Goal: Information Seeking & Learning: Learn about a topic

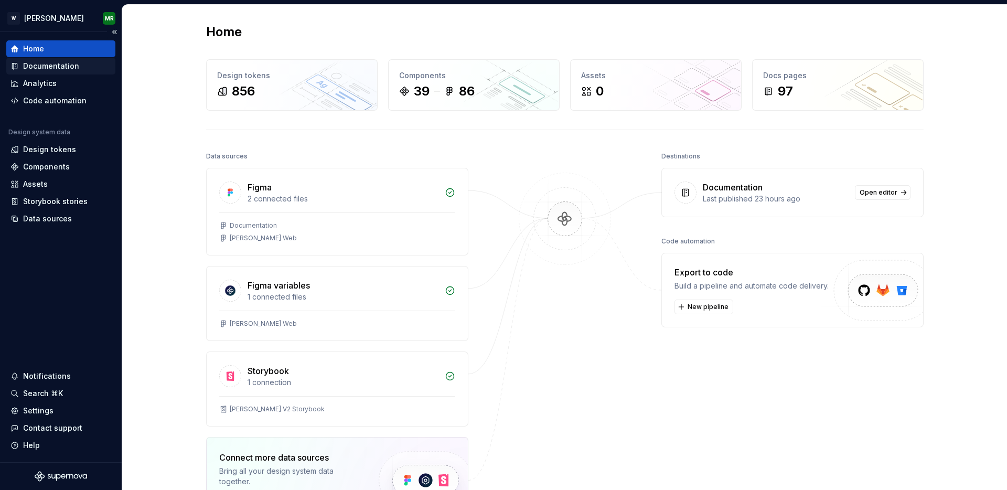
click at [67, 63] on div "Documentation" at bounding box center [51, 66] width 56 height 10
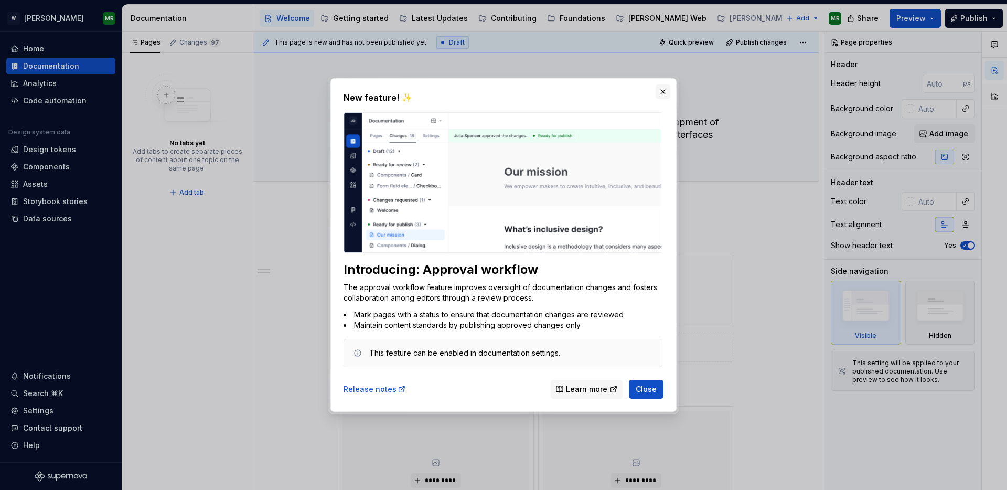
click at [665, 95] on button "button" at bounding box center [663, 91] width 15 height 15
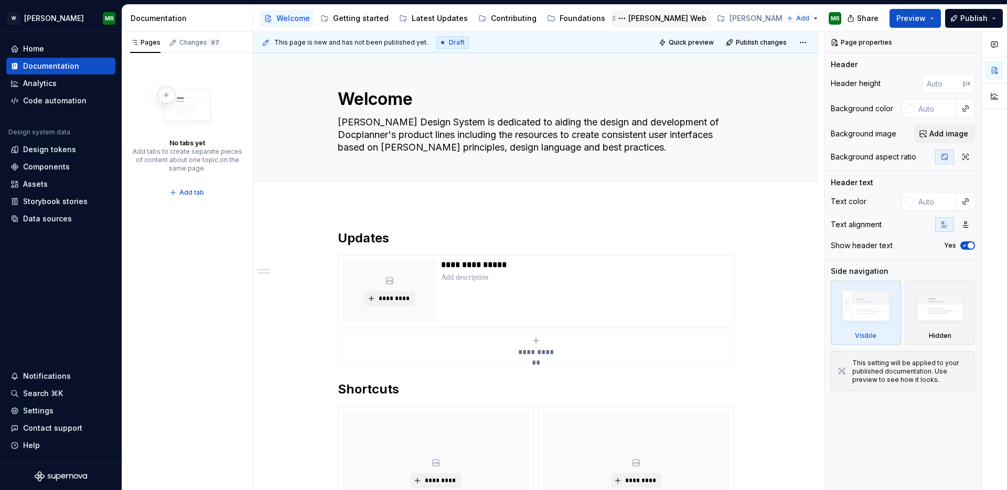
click at [633, 17] on div "[PERSON_NAME] Web" at bounding box center [668, 18] width 78 height 10
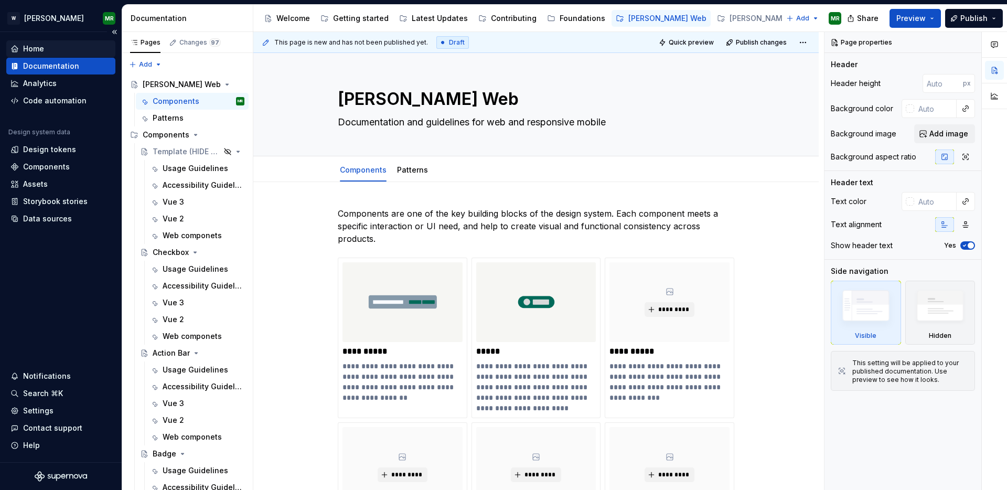
click at [37, 47] on div "Home" at bounding box center [33, 49] width 21 height 10
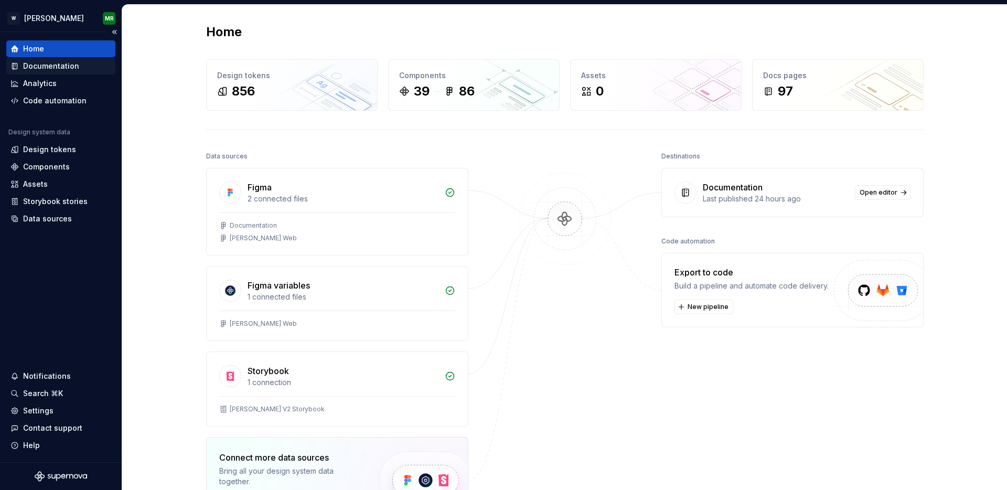
click at [55, 61] on div "Documentation" at bounding box center [51, 66] width 56 height 10
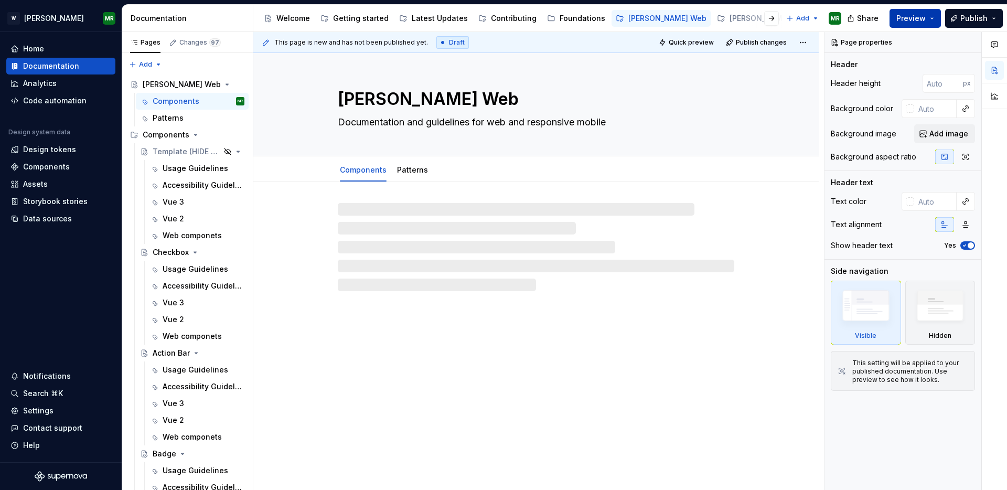
click at [923, 20] on span "Preview" at bounding box center [911, 18] width 29 height 10
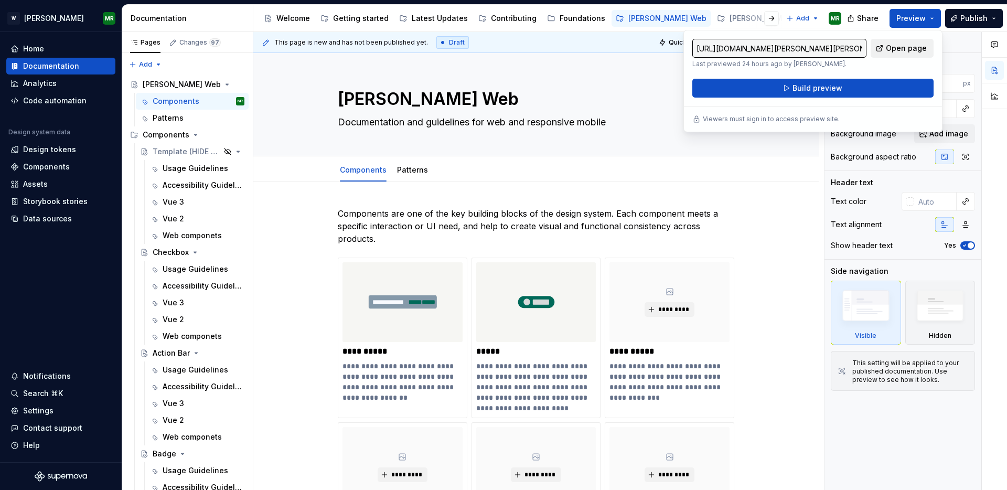
click at [891, 50] on span "Open page" at bounding box center [906, 48] width 41 height 10
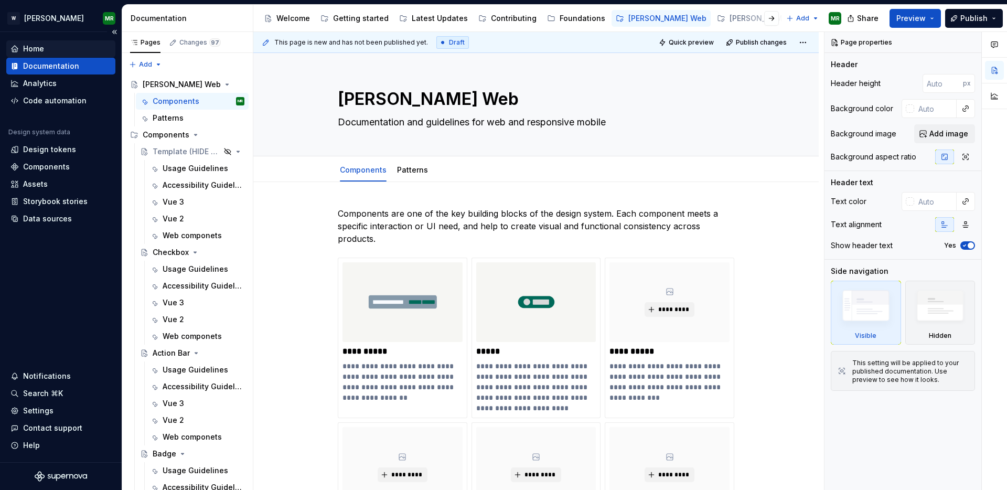
click at [70, 52] on div "Home" at bounding box center [60, 49] width 101 height 10
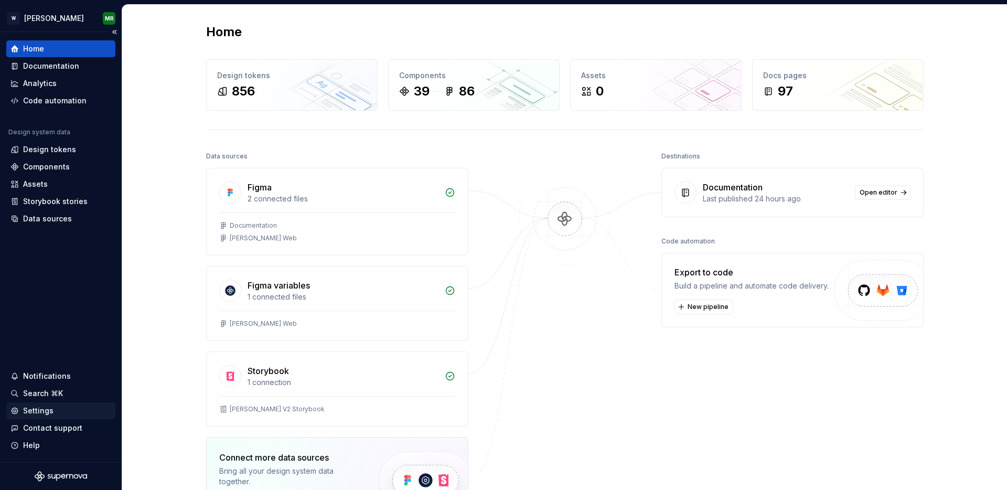
click at [44, 408] on div "Settings" at bounding box center [38, 411] width 30 height 10
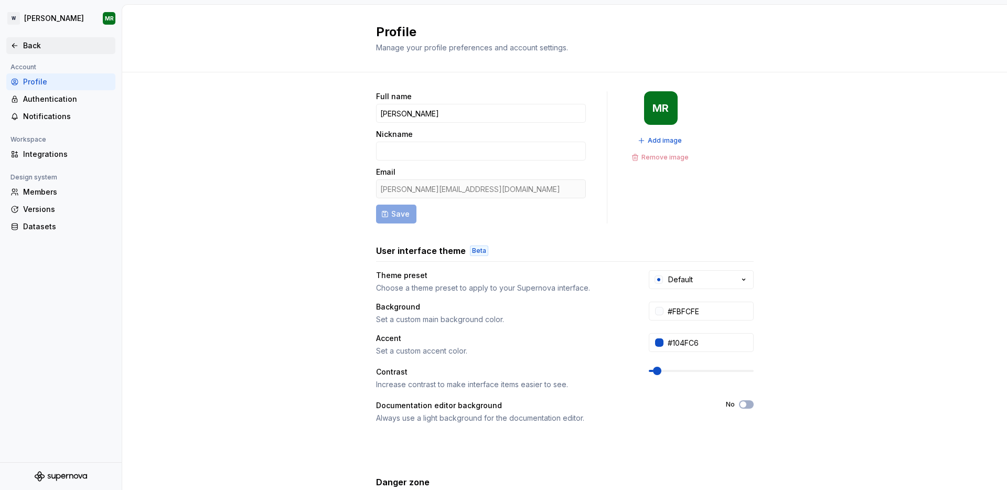
click at [15, 38] on div "Back" at bounding box center [60, 45] width 109 height 17
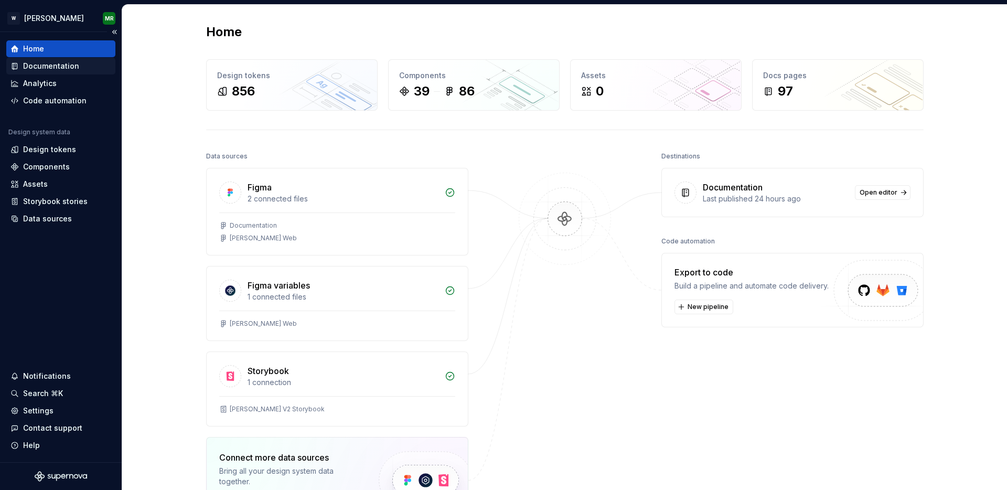
click at [42, 66] on div "Documentation" at bounding box center [51, 66] width 56 height 10
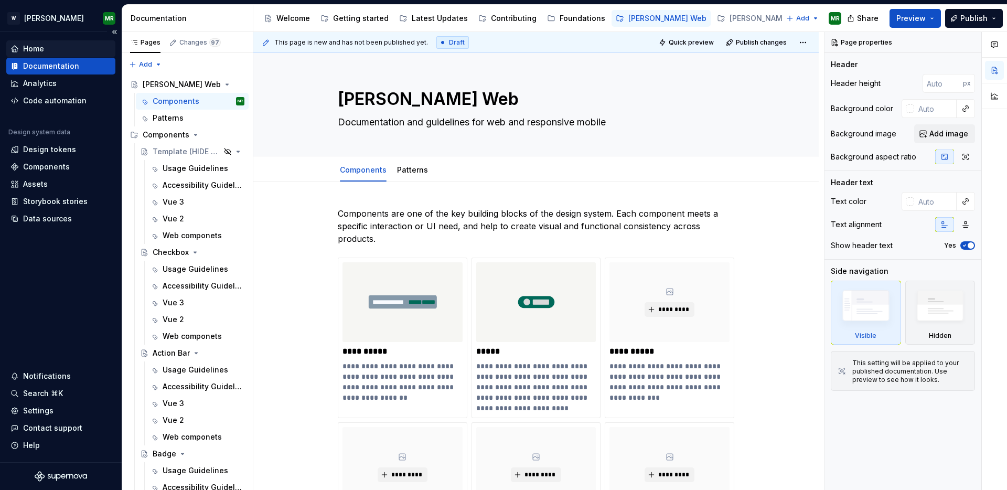
click at [38, 51] on div "Home" at bounding box center [33, 49] width 21 height 10
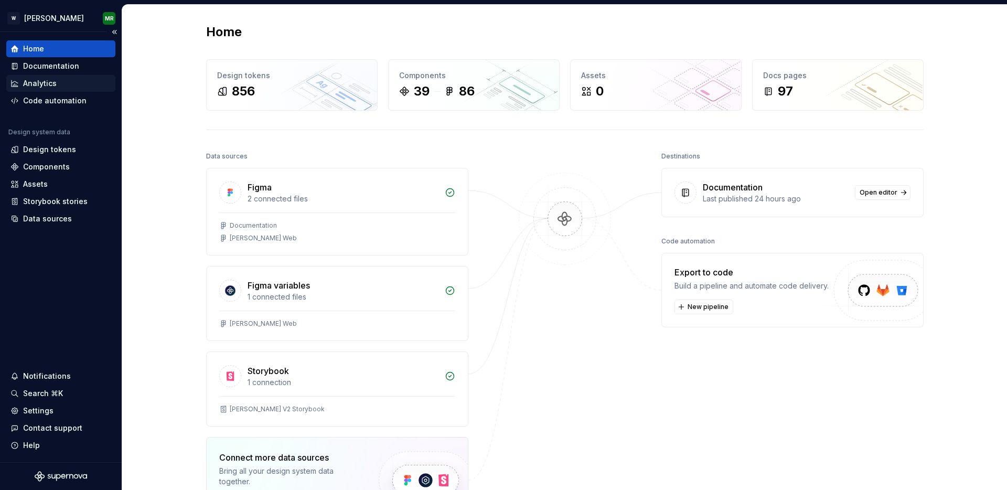
click at [59, 89] on div "Analytics" at bounding box center [60, 83] width 109 height 17
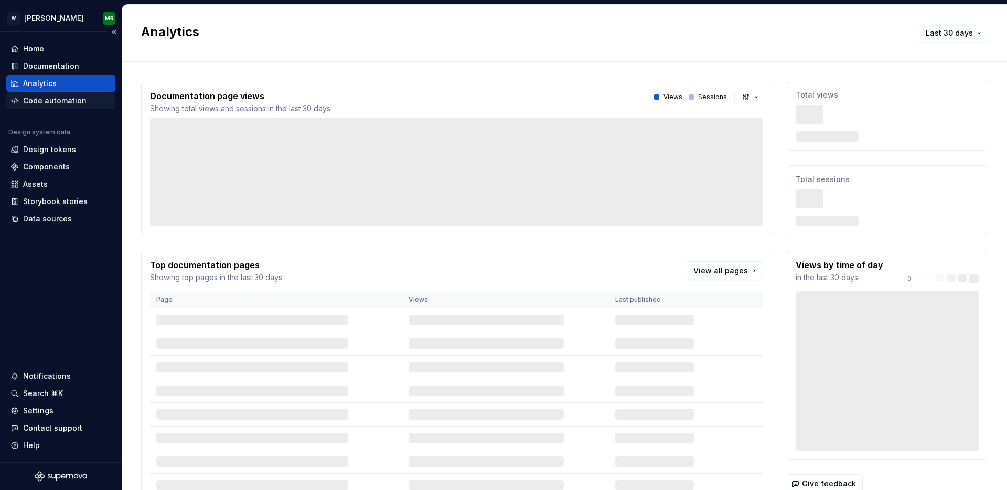
click at [59, 101] on div "Code automation" at bounding box center [54, 100] width 63 height 10
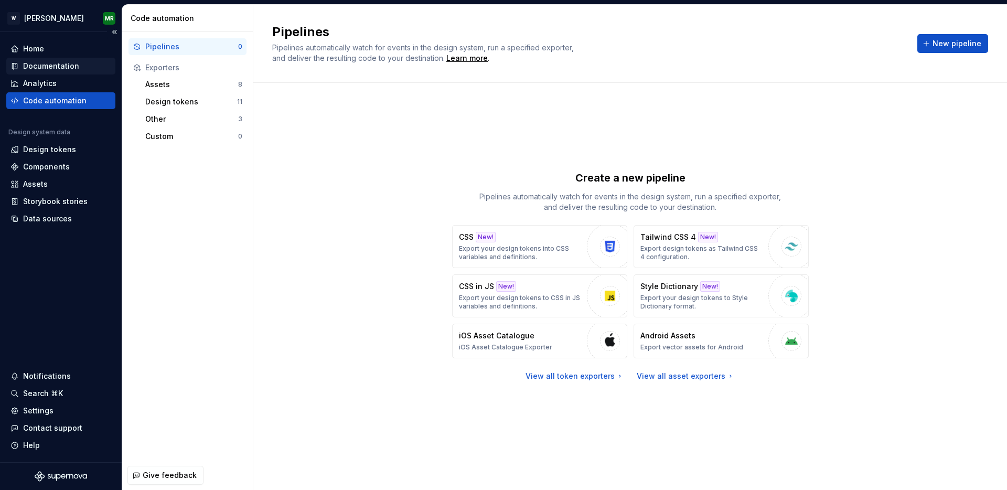
click at [52, 60] on div "Documentation" at bounding box center [60, 66] width 109 height 17
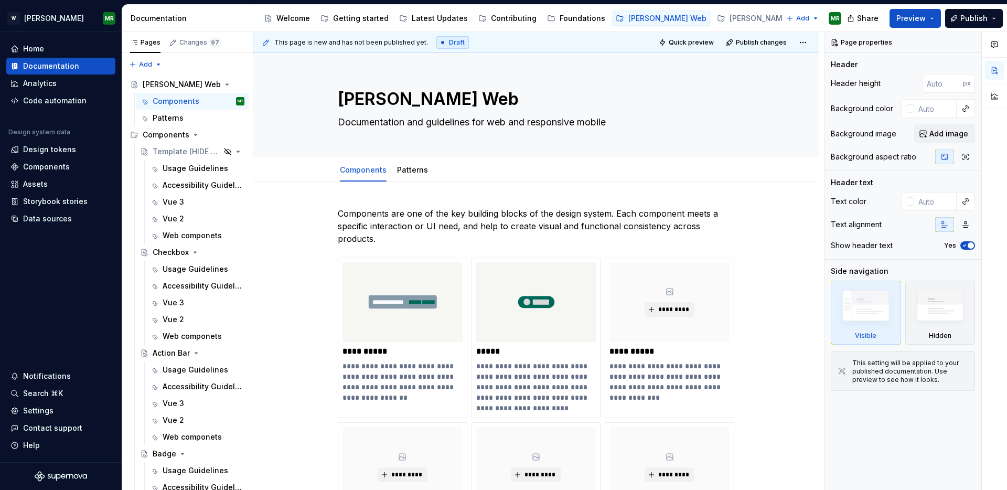
click at [177, 17] on div "Documentation" at bounding box center [190, 18] width 118 height 10
click at [269, 20] on button "Page tree" at bounding box center [270, 18] width 13 height 13
click at [766, 102] on html "[PERSON_NAME] MR Home Documentation Analytics Code automation Design system dat…" at bounding box center [503, 245] width 1007 height 490
click at [188, 17] on div "Documentation" at bounding box center [190, 18] width 118 height 10
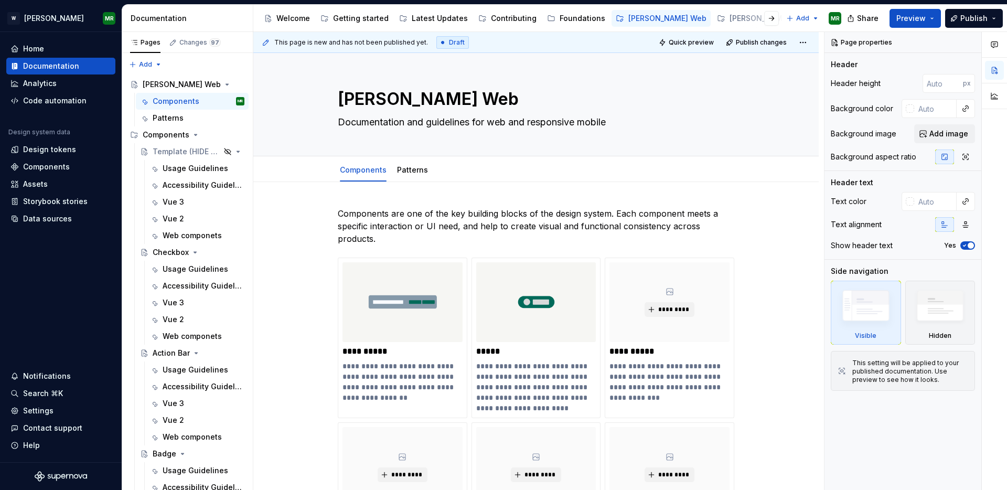
click at [188, 17] on div "Documentation" at bounding box center [190, 18] width 118 height 10
click at [226, 84] on button "Page tree" at bounding box center [222, 84] width 15 height 15
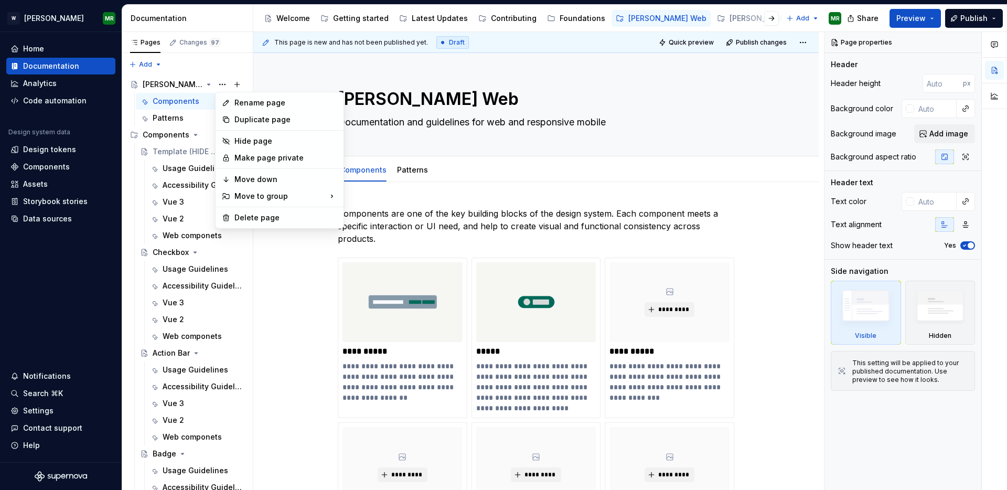
click at [207, 20] on html "[PERSON_NAME] MR Home Documentation Analytics Code automation Design system dat…" at bounding box center [503, 245] width 1007 height 490
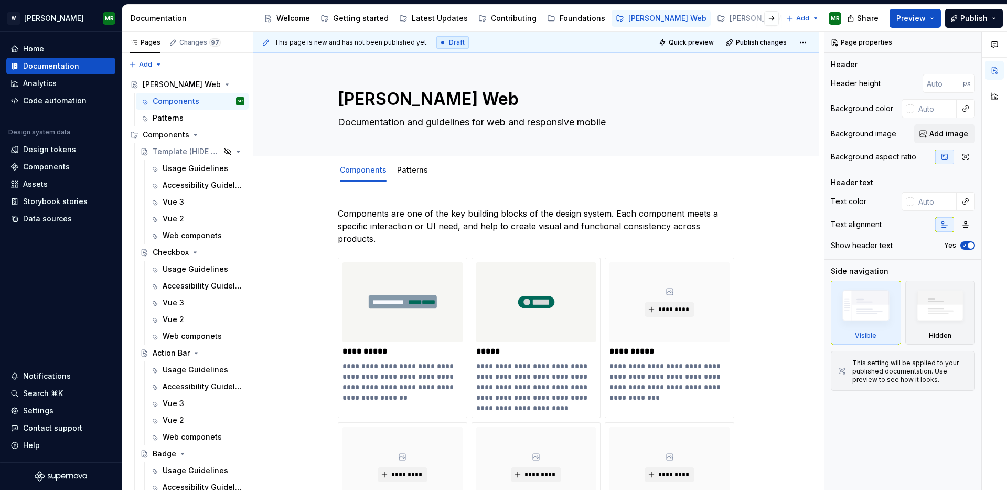
click at [222, 22] on div "Documentation" at bounding box center [190, 18] width 118 height 10
click at [168, 19] on div "Documentation" at bounding box center [190, 18] width 118 height 10
click at [47, 411] on div "Settings" at bounding box center [38, 411] width 30 height 10
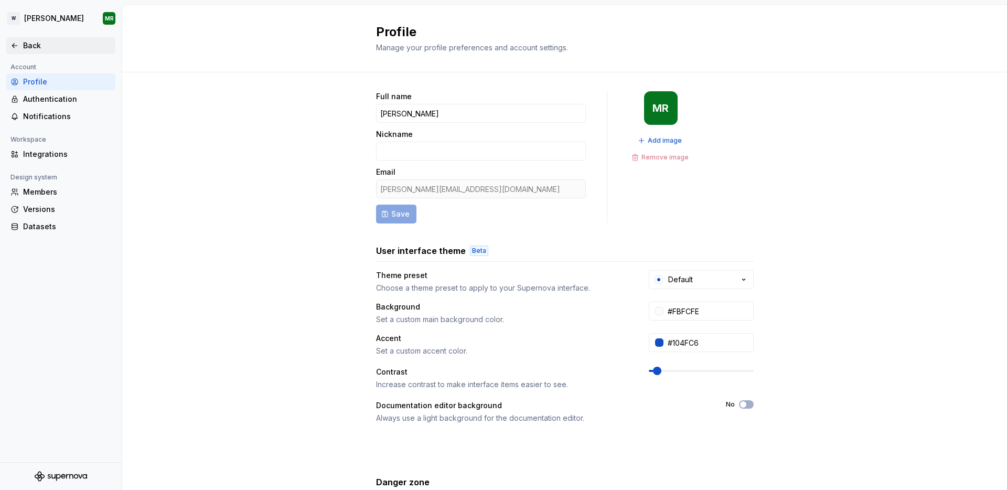
click at [29, 47] on div "Back" at bounding box center [67, 45] width 88 height 10
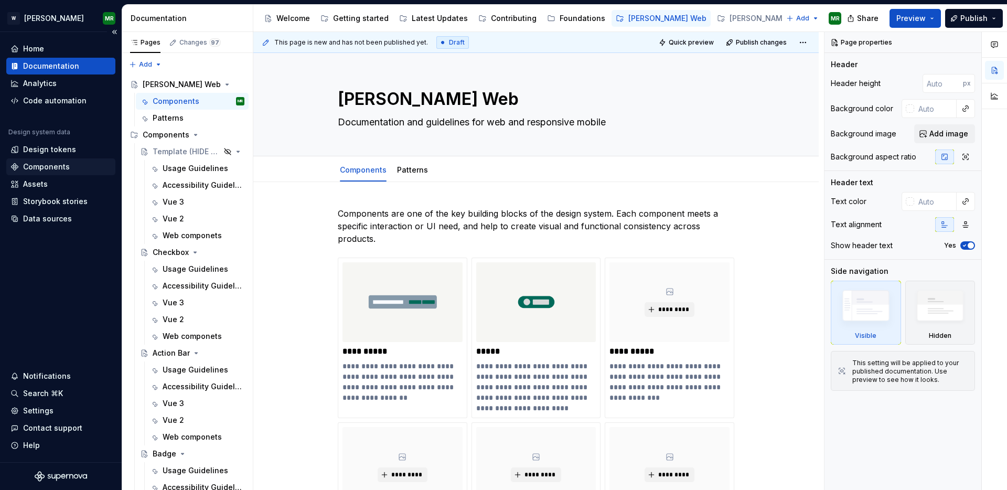
click at [35, 166] on div "Components" at bounding box center [46, 167] width 47 height 10
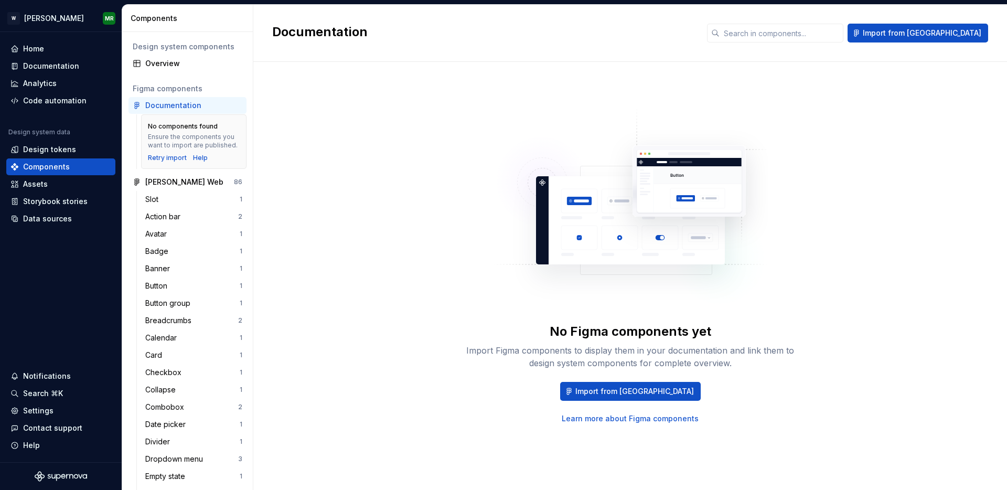
click at [211, 21] on div "Components" at bounding box center [190, 18] width 118 height 10
click at [225, 20] on div "Components" at bounding box center [190, 18] width 118 height 10
click at [42, 150] on div "Design tokens" at bounding box center [49, 149] width 53 height 10
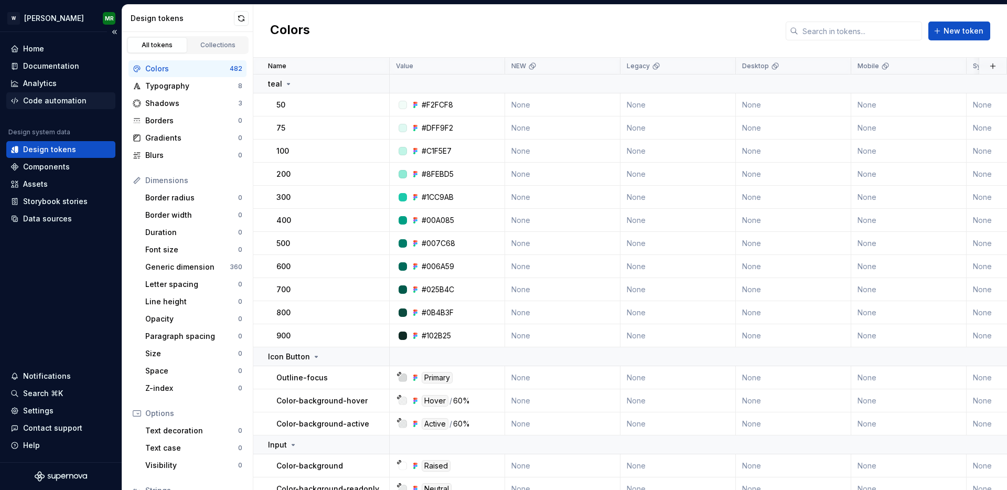
click at [54, 100] on div "Code automation" at bounding box center [54, 100] width 63 height 10
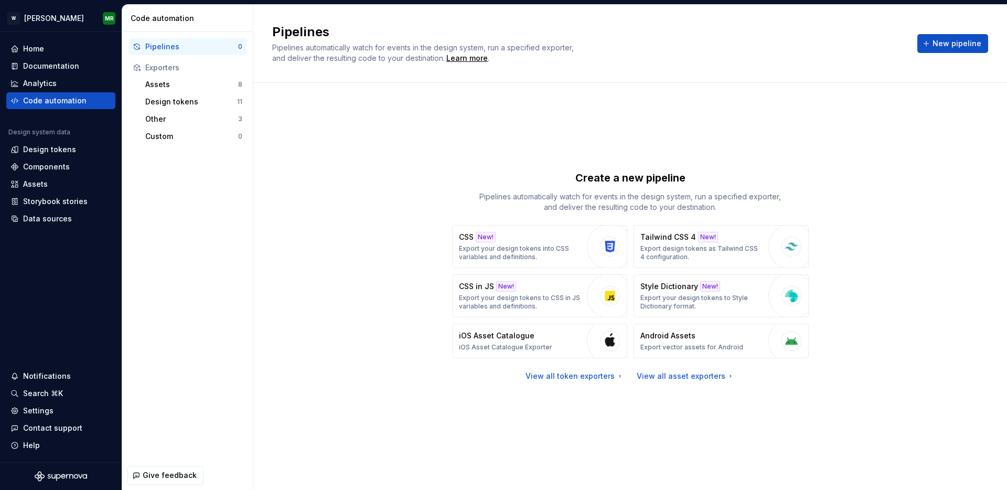
click at [218, 19] on div "Code automation" at bounding box center [190, 18] width 118 height 10
click at [49, 76] on div "Analytics" at bounding box center [60, 83] width 109 height 17
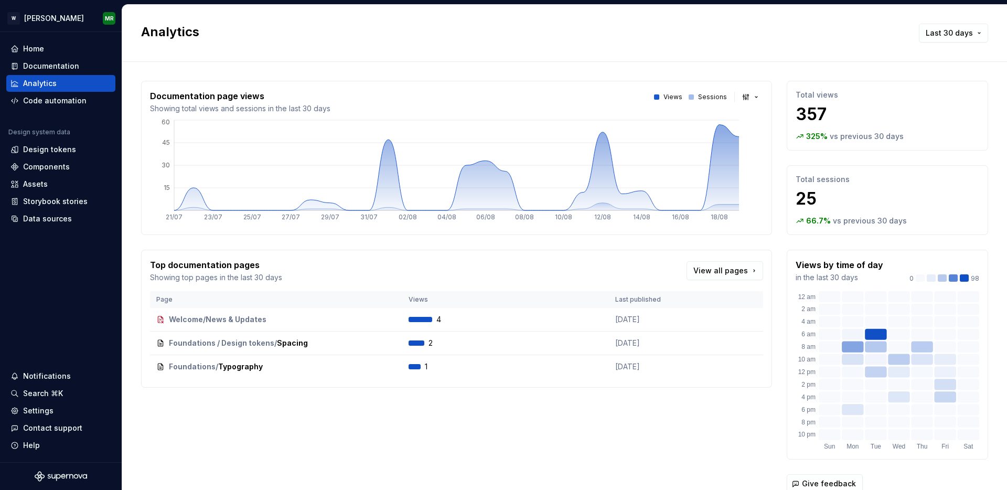
click at [216, 31] on h2 "Analytics" at bounding box center [521, 32] width 761 height 17
click at [62, 67] on div "Documentation" at bounding box center [51, 66] width 56 height 10
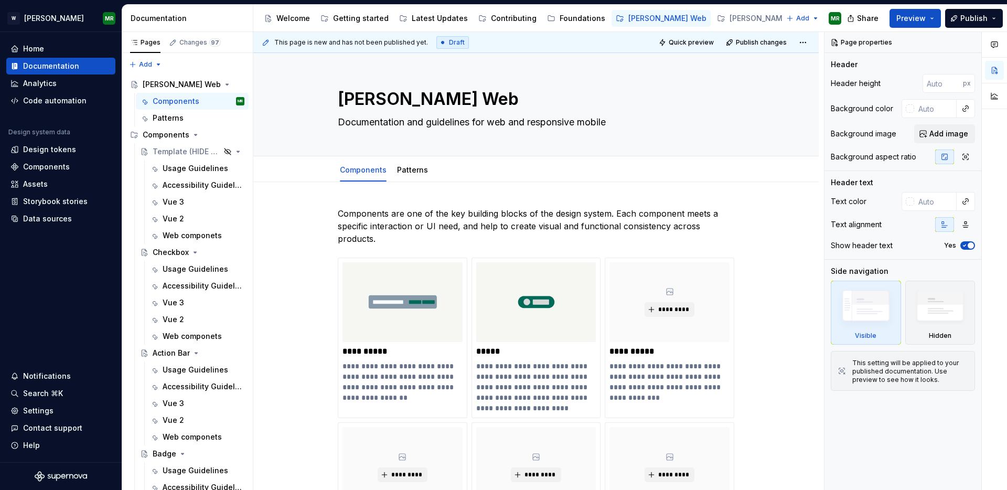
click at [236, 24] on div "Documentation" at bounding box center [187, 18] width 131 height 27
type textarea "*"
